Goal: Find specific page/section: Find specific page/section

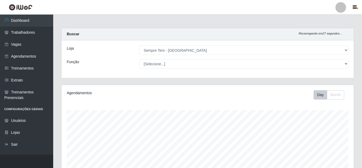
select select "509"
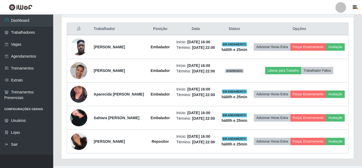
scroll to position [110, 292]
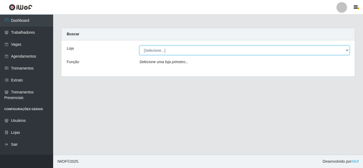
click at [266, 52] on select "[Selecione...] Sempre Tem - [GEOGRAPHIC_DATA]" at bounding box center [245, 50] width 210 height 9
select select "509"
click at [140, 46] on select "[Selecione...] Sempre Tem - [GEOGRAPHIC_DATA]" at bounding box center [245, 50] width 210 height 9
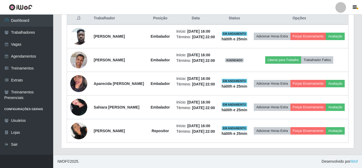
scroll to position [213, 0]
